Goal: Information Seeking & Learning: Learn about a topic

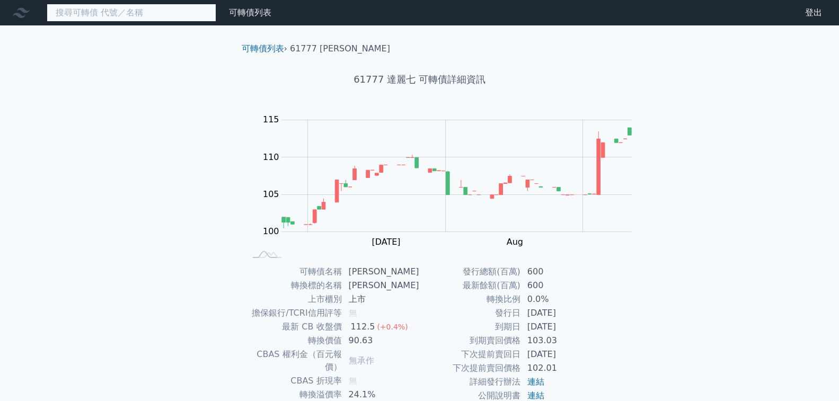
click at [85, 17] on input at bounding box center [132, 13] width 170 height 18
click at [0, 0] on icon at bounding box center [0, 0] width 0 height 0
click at [0, 0] on link "可轉債列表" at bounding box center [0, 0] width 0 height 0
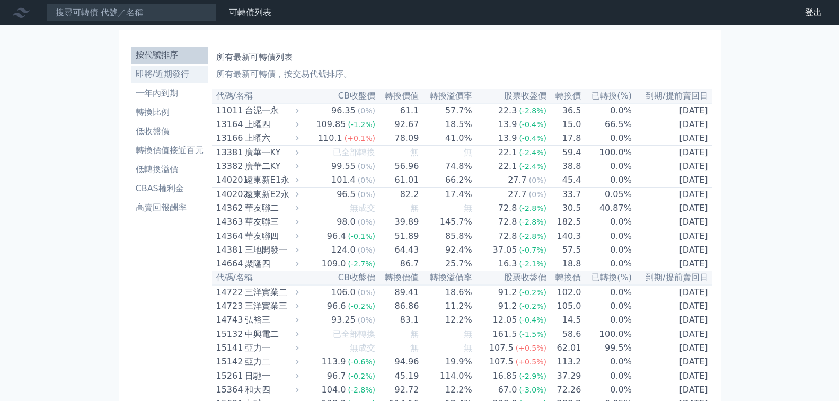
click at [156, 68] on li "即將/近期發行" at bounding box center [169, 74] width 76 height 13
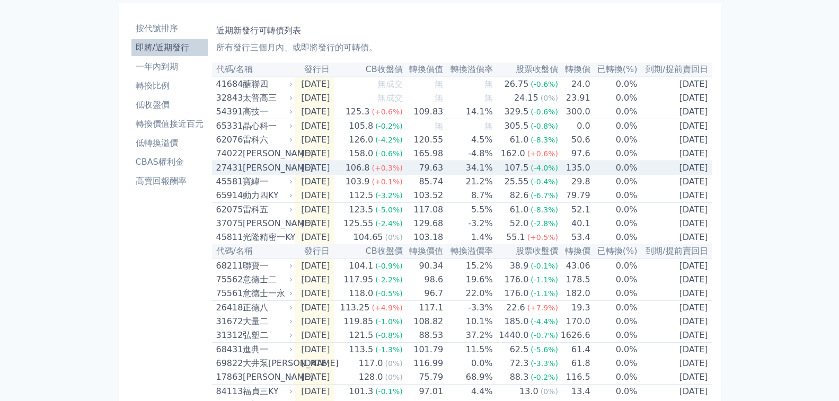
scroll to position [53, 0]
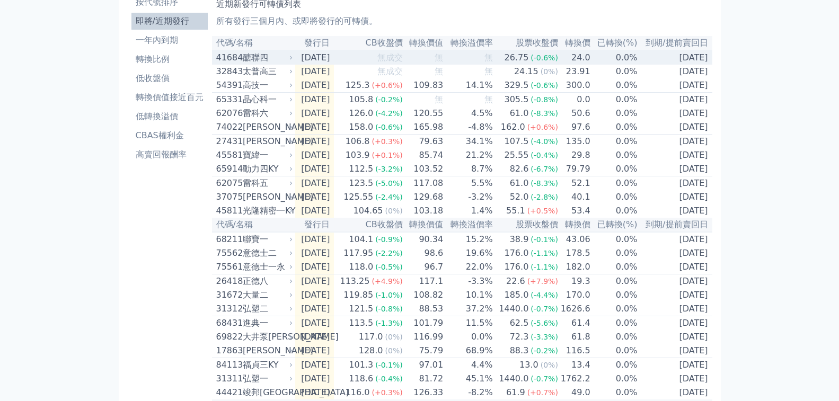
click at [216, 64] on div "41684" at bounding box center [228, 57] width 24 height 13
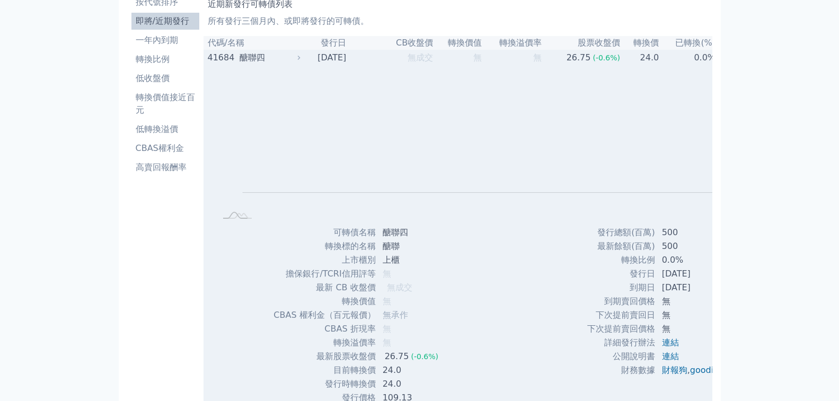
click at [208, 64] on div "41684" at bounding box center [222, 57] width 29 height 13
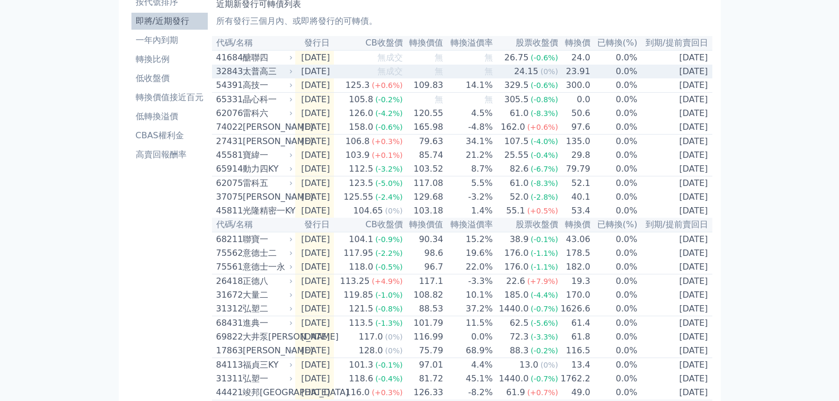
click at [243, 78] on div "太普高三" at bounding box center [267, 71] width 48 height 13
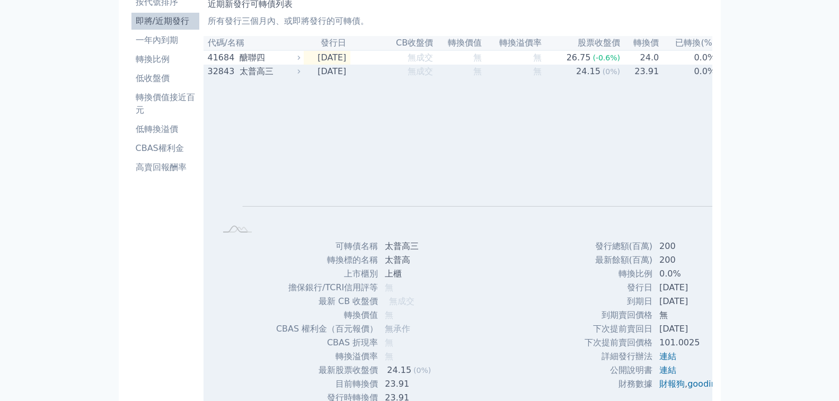
click at [240, 78] on div "太普高三" at bounding box center [269, 71] width 58 height 13
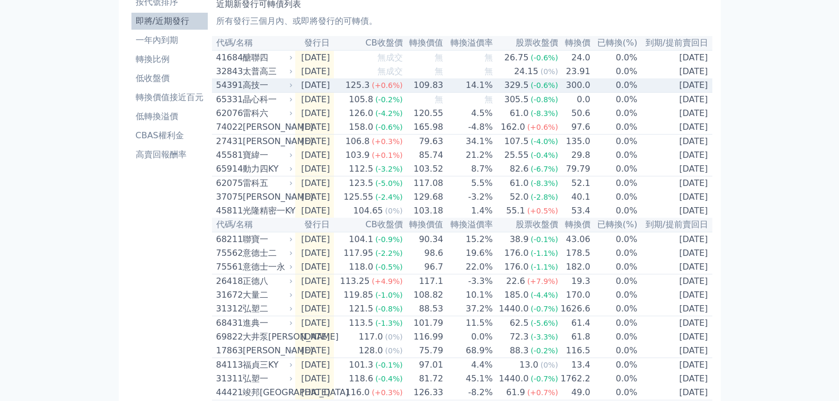
click at [243, 92] on div "高技一" at bounding box center [267, 85] width 48 height 13
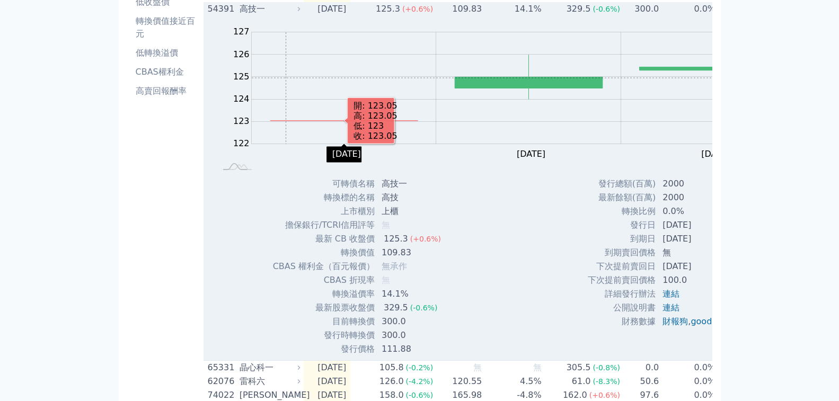
scroll to position [106, 0]
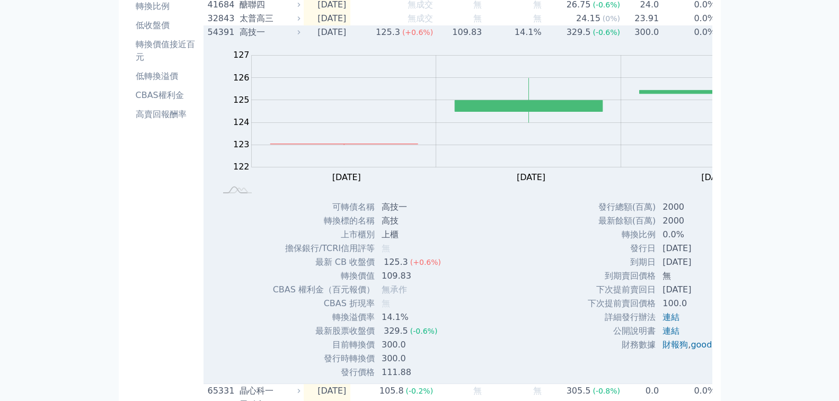
click at [240, 39] on div "高技一" at bounding box center [269, 32] width 58 height 13
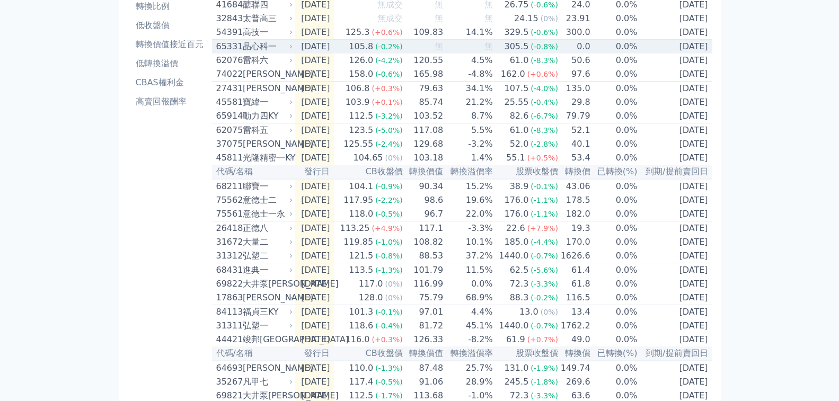
click at [243, 53] on div "晶心科一" at bounding box center [267, 46] width 48 height 13
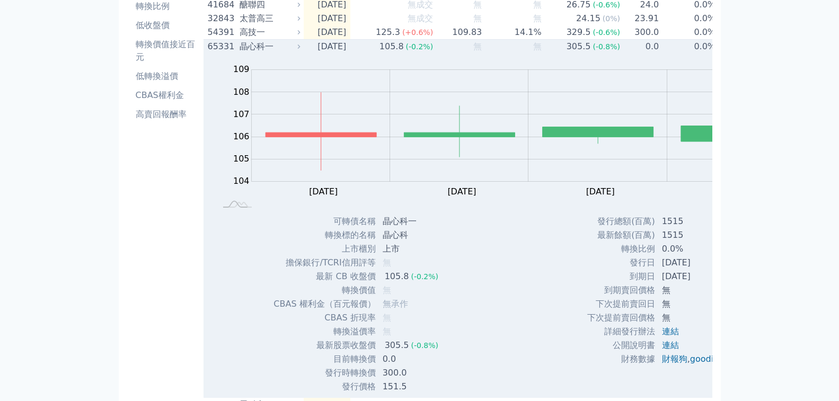
click at [240, 53] on div "晶心科一" at bounding box center [269, 46] width 58 height 13
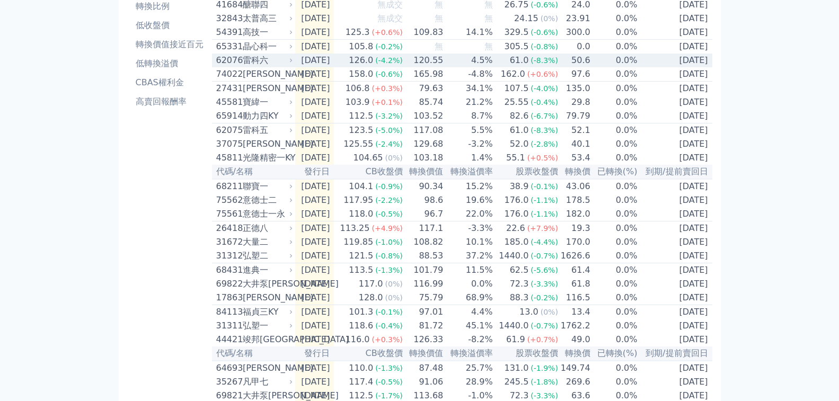
click at [243, 67] on div "雷科六" at bounding box center [267, 60] width 48 height 13
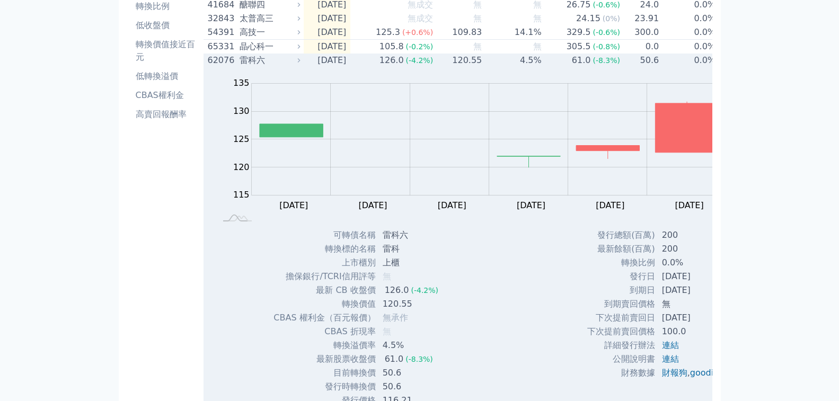
click at [240, 67] on div "雷科六" at bounding box center [269, 60] width 58 height 13
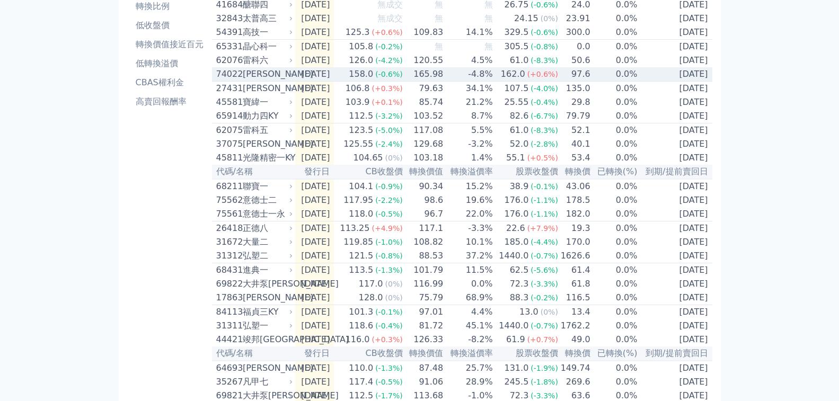
click at [243, 81] on div "[PERSON_NAME]" at bounding box center [267, 74] width 48 height 13
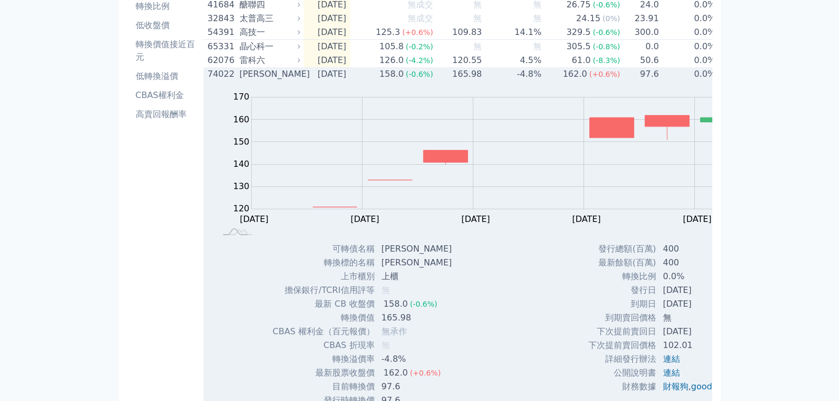
click at [240, 81] on div "[PERSON_NAME]" at bounding box center [269, 74] width 58 height 13
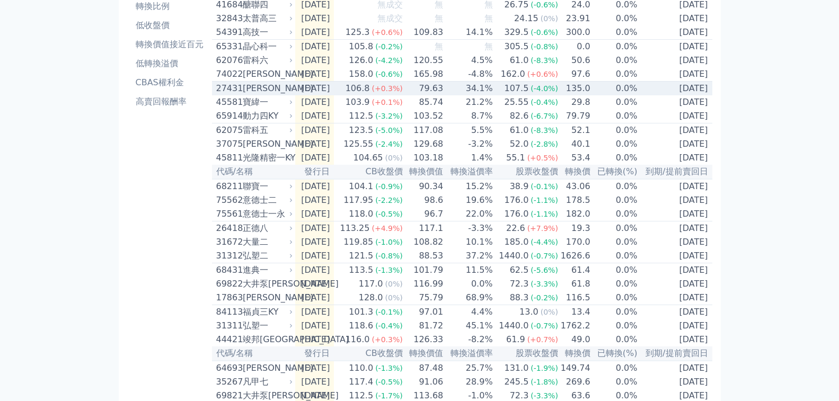
click at [243, 95] on div "[PERSON_NAME]" at bounding box center [267, 88] width 48 height 13
